Goal: Information Seeking & Learning: Learn about a topic

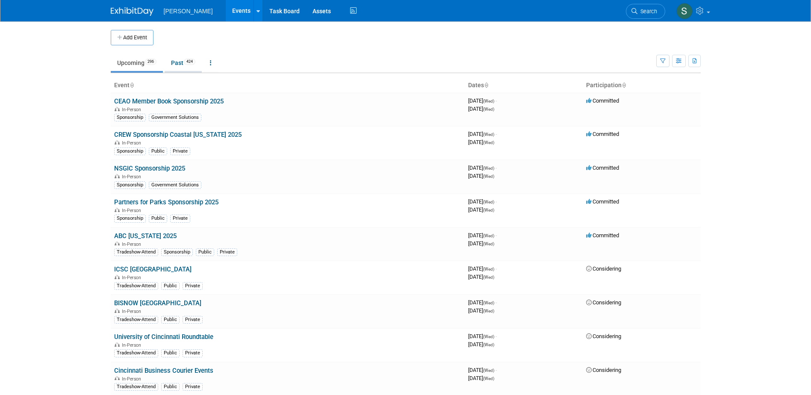
click at [173, 64] on link "Past 424" at bounding box center [183, 63] width 37 height 16
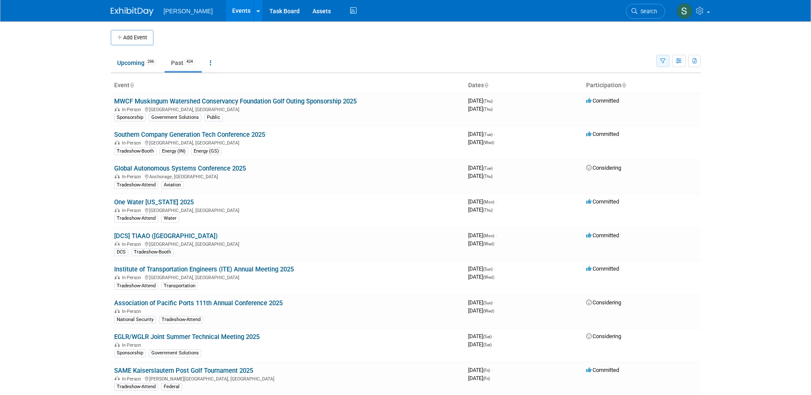
click at [663, 66] on button "button" at bounding box center [662, 61] width 13 height 12
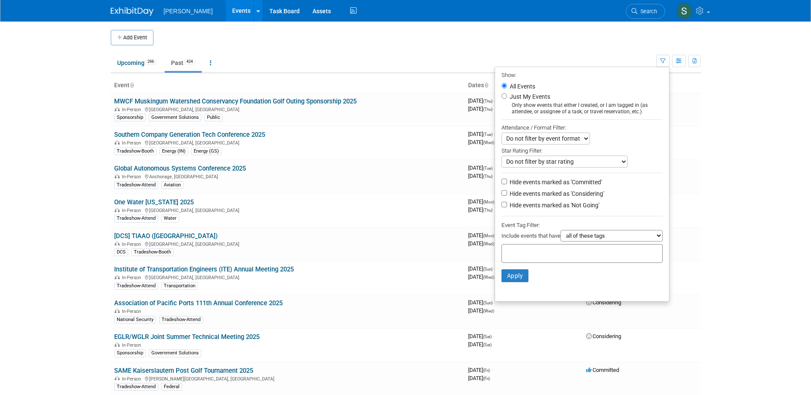
click at [589, 164] on select "Do not filter by star rating Only show events with no ratings (0 stars) Only sh…" at bounding box center [565, 162] width 126 height 12
click at [593, 159] on select "Do not filter by star rating Only show events with no ratings (0 stars) Only sh…" at bounding box center [565, 162] width 126 height 12
click at [589, 242] on select "all of these tags any one of these tags only and exactly these specific tags" at bounding box center [612, 236] width 102 height 12
select select "any"
click at [561, 233] on select "all of these tags any one of these tags only and exactly these specific tags" at bounding box center [612, 236] width 102 height 12
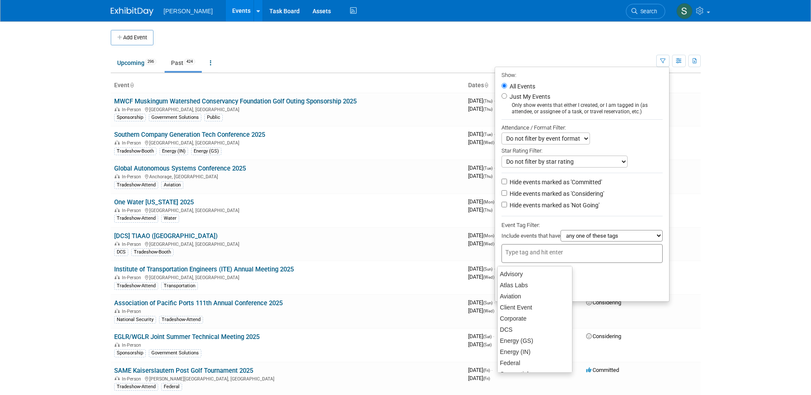
click at [565, 256] on input "text" at bounding box center [539, 252] width 68 height 9
drag, startPoint x: 533, startPoint y: 298, endPoint x: 534, endPoint y: 292, distance: 6.1
click at [533, 298] on div "Public" at bounding box center [534, 303] width 75 height 12
type input "Public"
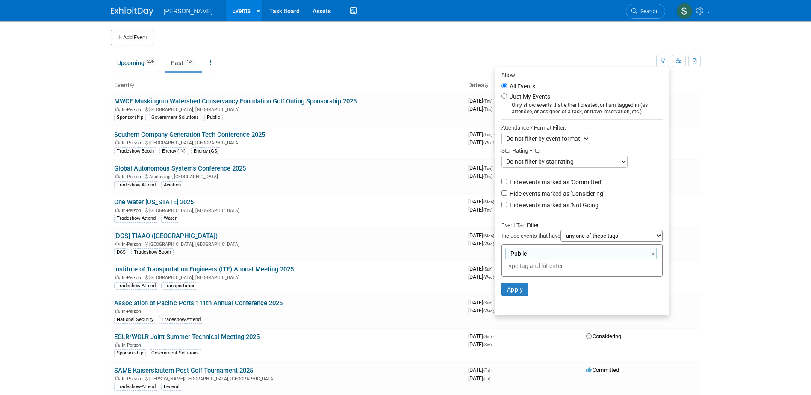
click at [546, 270] on input "text" at bounding box center [565, 266] width 120 height 9
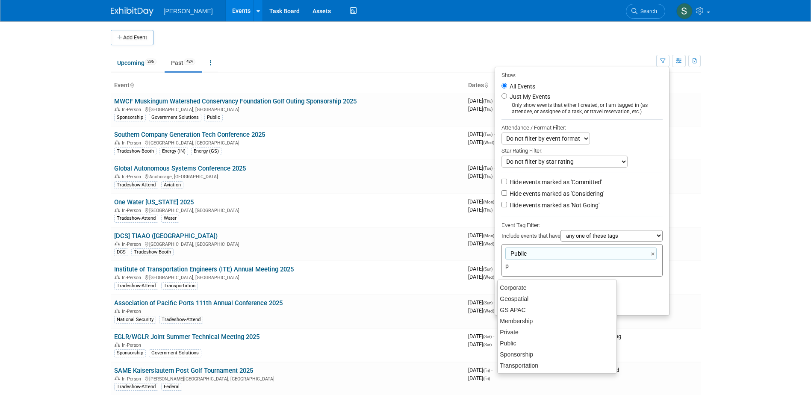
scroll to position [0, 0]
type input "pr"
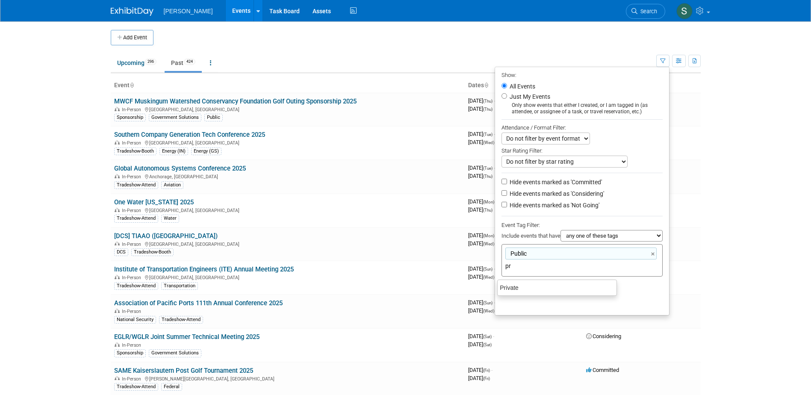
click at [549, 284] on div "Private" at bounding box center [557, 287] width 119 height 11
type input "Public, Private"
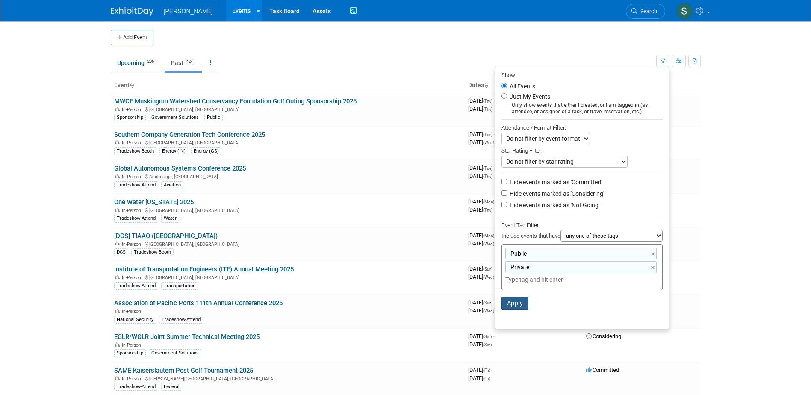
click at [520, 304] on button "Apply" at bounding box center [515, 303] width 27 height 13
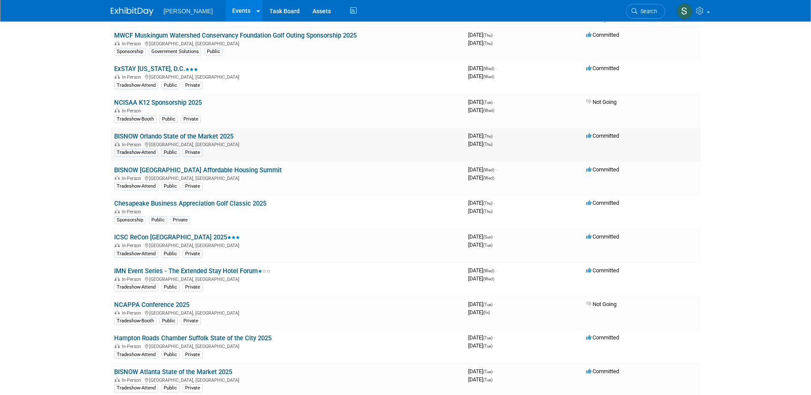
scroll to position [86, 0]
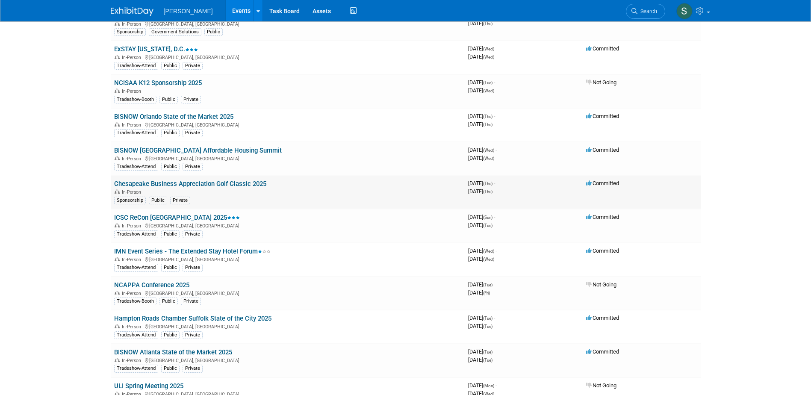
click at [164, 183] on link "Chesapeake Business Appreciation Golf Classic 2025" at bounding box center [190, 184] width 152 height 8
click at [168, 254] on link "IMN Event Series - The Extended Stay Hotel Forum" at bounding box center [192, 252] width 156 height 8
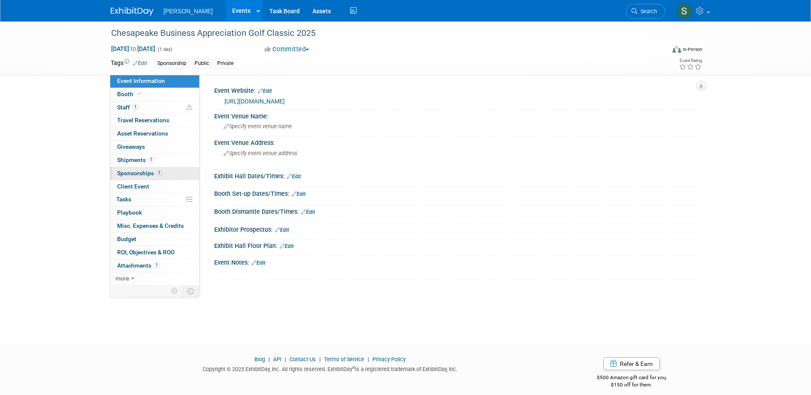
click at [125, 178] on link "1 Sponsorships 1" at bounding box center [154, 173] width 89 height 13
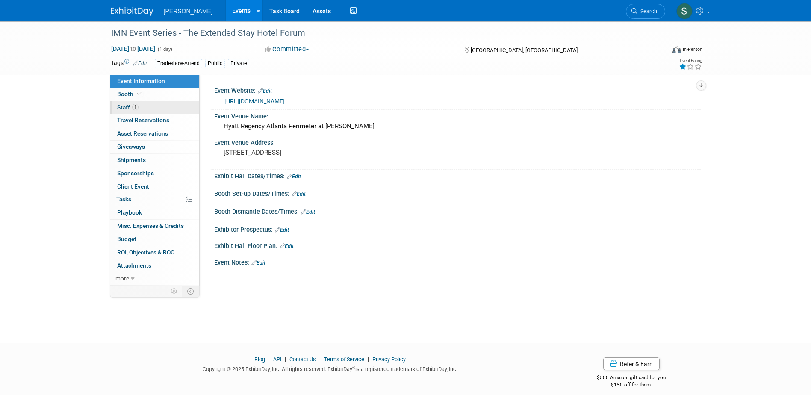
click at [149, 106] on link "1 Staff 1" at bounding box center [154, 107] width 89 height 13
